Goal: Task Accomplishment & Management: Manage account settings

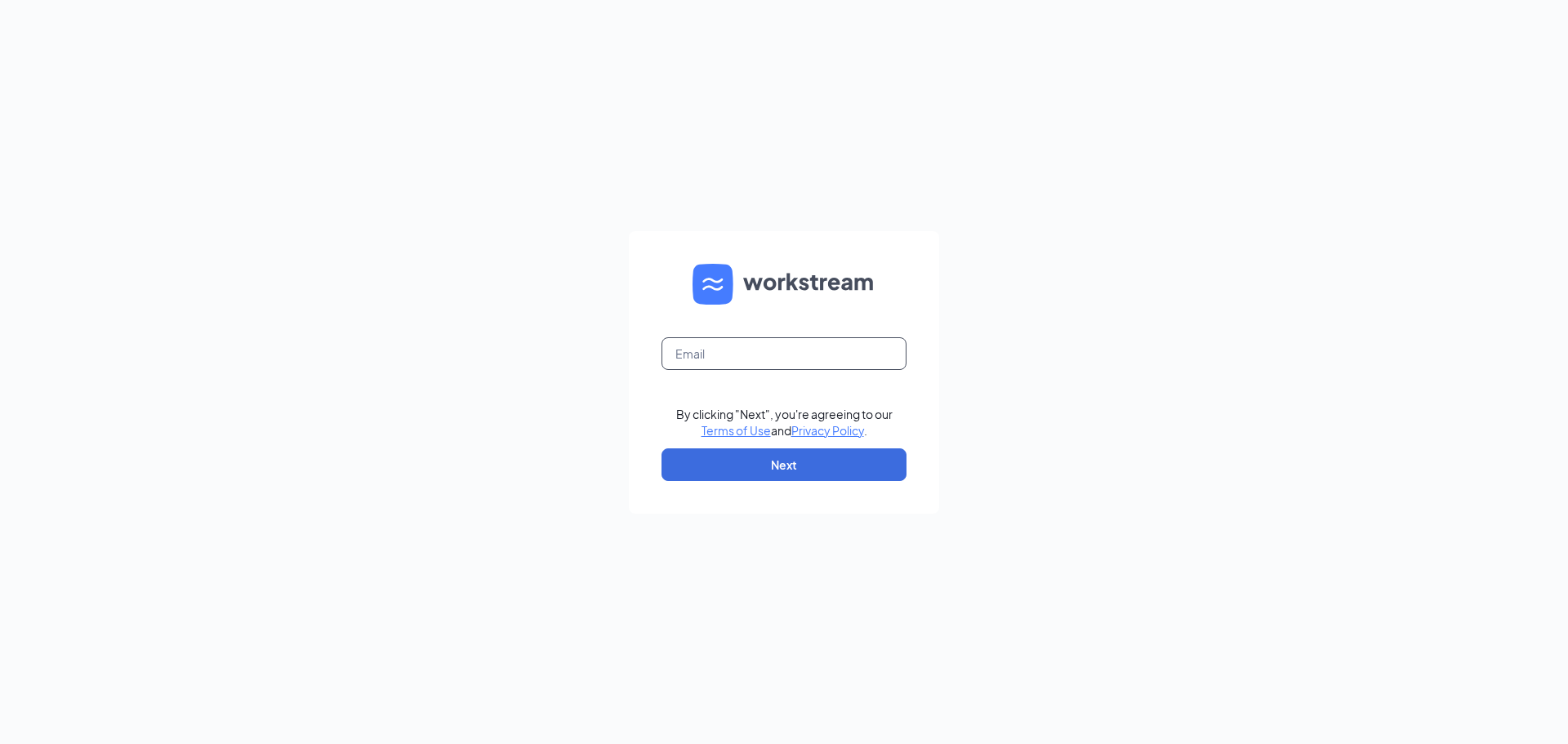
click at [782, 355] on input "text" at bounding box center [784, 353] width 245 height 33
type input "[EMAIL_ADDRESS][DOMAIN_NAME]"
click at [764, 484] on form "[EMAIL_ADDRESS][DOMAIN_NAME] By clicking "Next", you're agreeing to our Terms o…" at bounding box center [784, 373] width 311 height 283
click at [769, 468] on button "Next" at bounding box center [784, 464] width 245 height 33
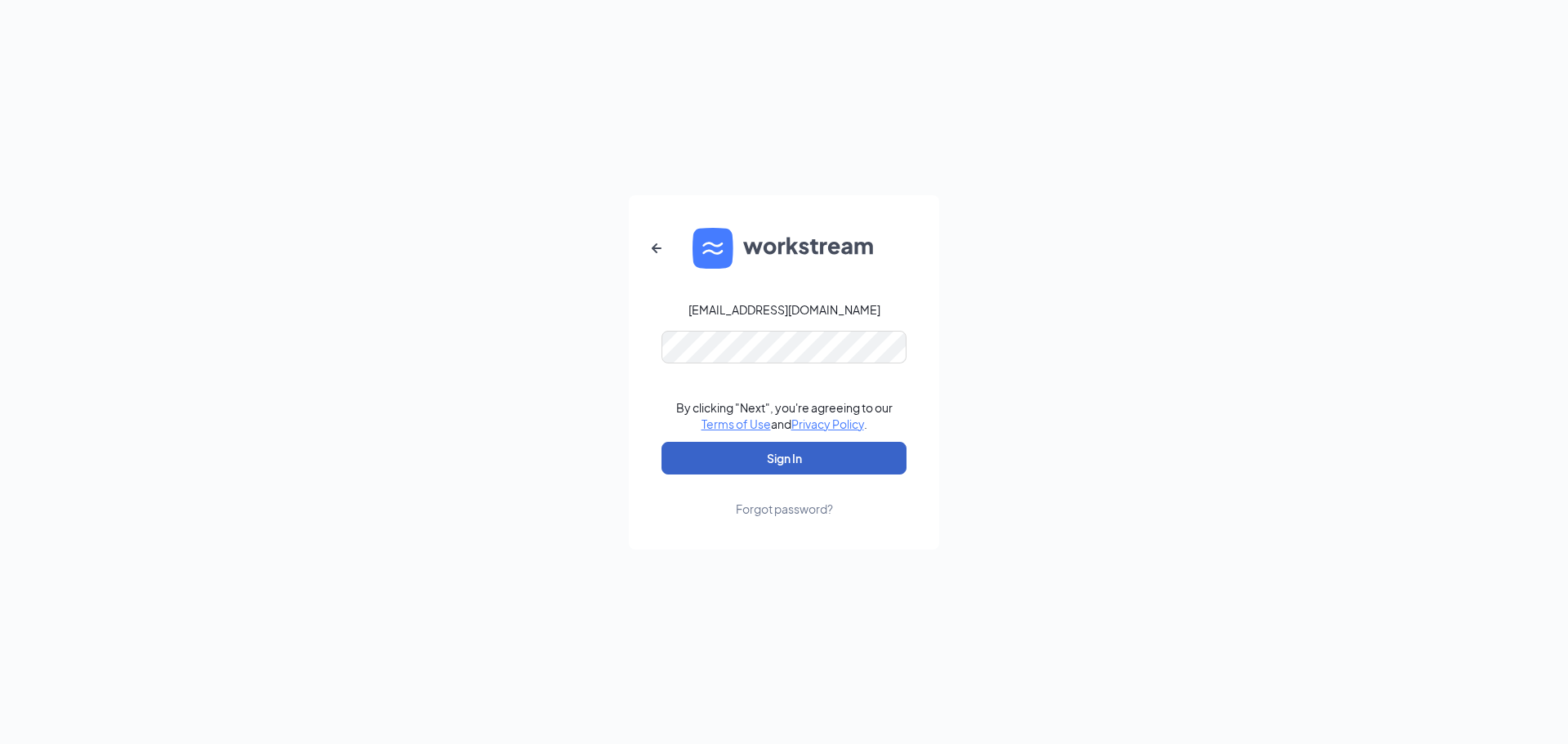
click at [758, 456] on button "Sign In" at bounding box center [784, 457] width 245 height 33
